Goal: Register for event/course

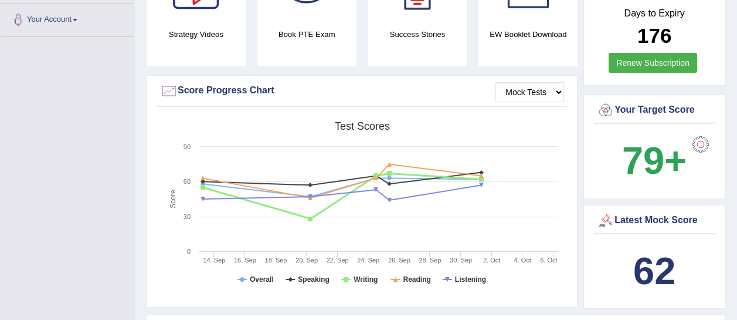
scroll to position [294, 0]
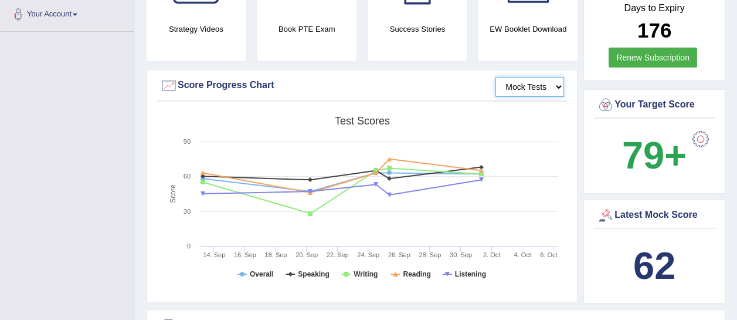
click at [521, 77] on select "Mock Tests" at bounding box center [530, 87] width 69 height 20
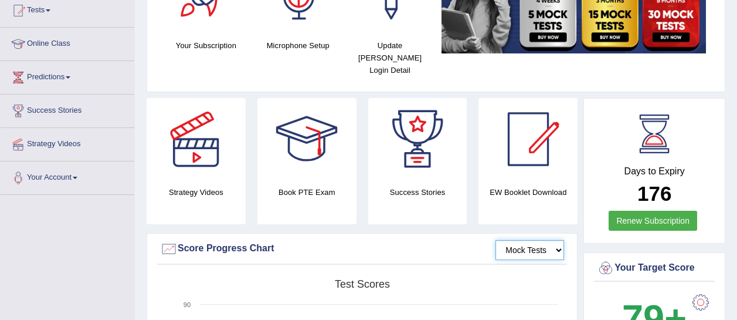
scroll to position [0, 0]
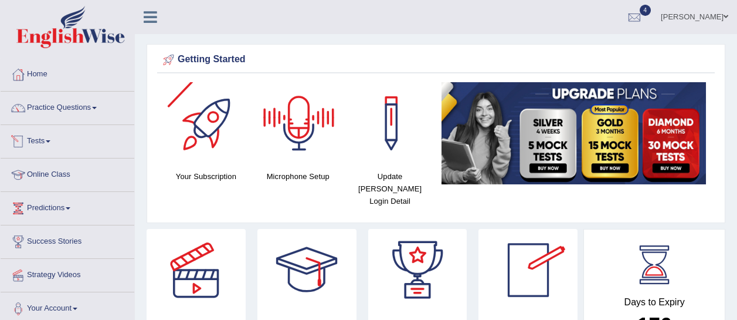
click at [67, 141] on link "Tests" at bounding box center [68, 139] width 134 height 29
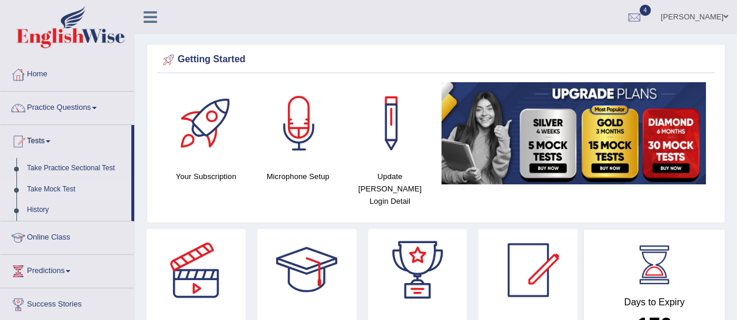
click at [49, 187] on link "Take Mock Test" at bounding box center [77, 189] width 110 height 21
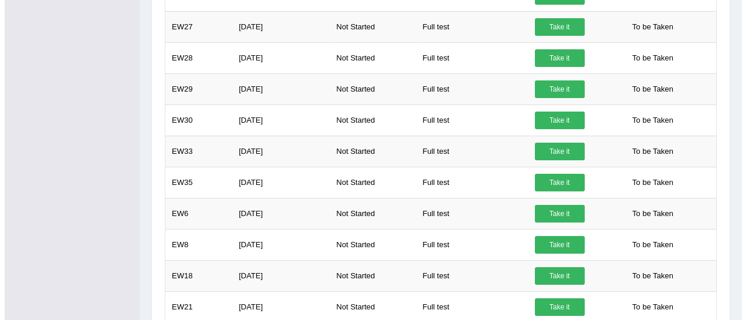
scroll to position [617, 0]
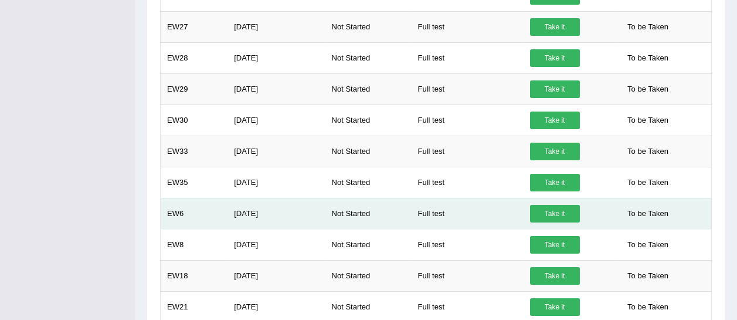
click at [558, 209] on link "Take it" at bounding box center [555, 214] width 50 height 18
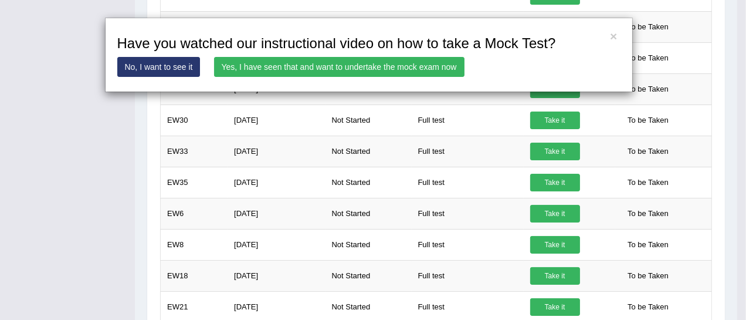
click at [437, 67] on link "Yes, I have seen that and want to undertake the mock exam now" at bounding box center [339, 67] width 250 height 20
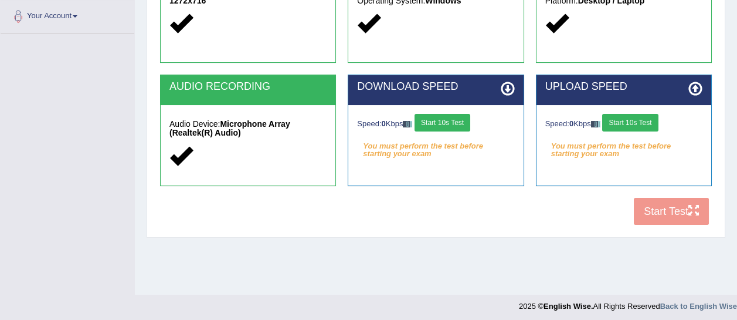
scroll to position [294, 0]
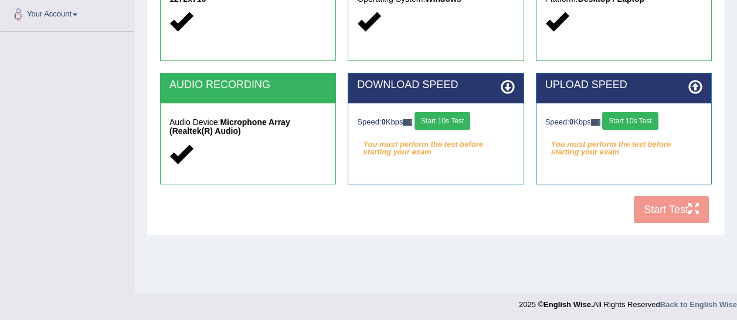
click at [456, 126] on button "Start 10s Test" at bounding box center [443, 121] width 56 height 18
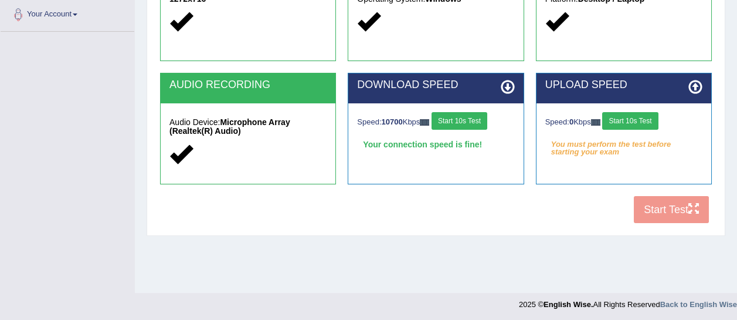
click at [623, 115] on button "Start 10s Test" at bounding box center [630, 121] width 56 height 18
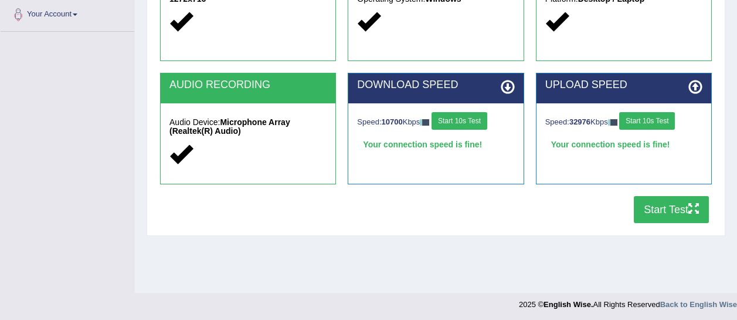
click at [650, 212] on button "Start Test" at bounding box center [671, 209] width 75 height 27
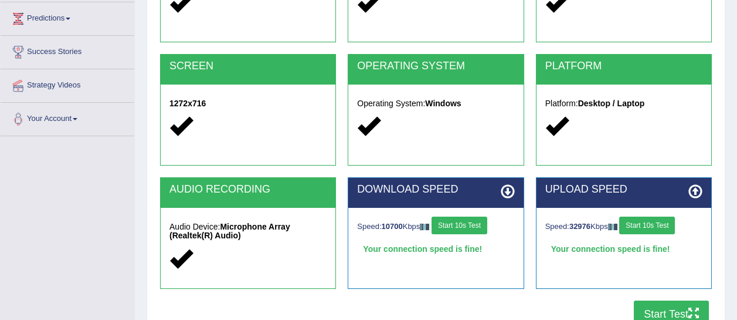
scroll to position [221, 0]
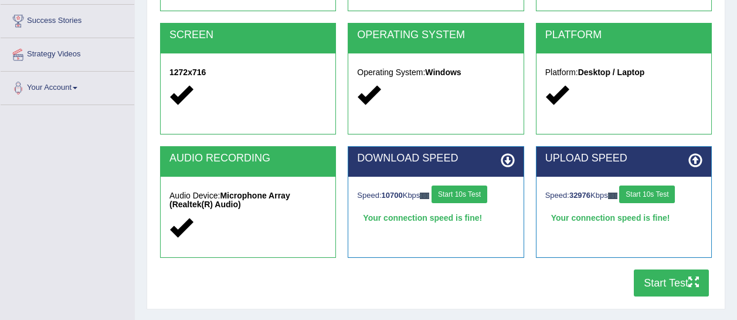
click at [662, 273] on button "Start Test" at bounding box center [671, 282] width 75 height 27
